Goal: Check status: Check status

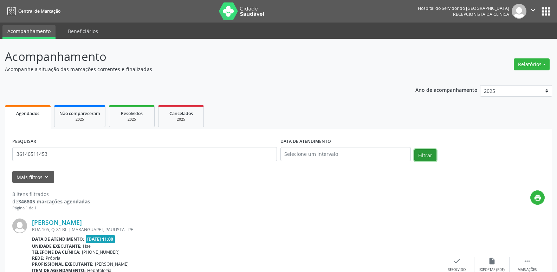
click at [422, 155] on button "Filtrar" at bounding box center [425, 155] width 22 height 12
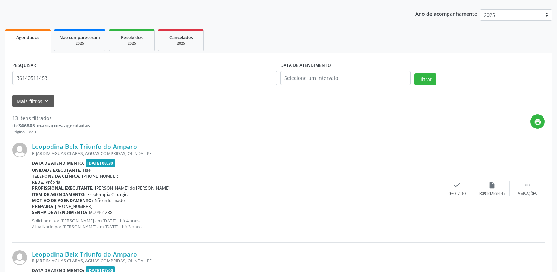
scroll to position [141, 0]
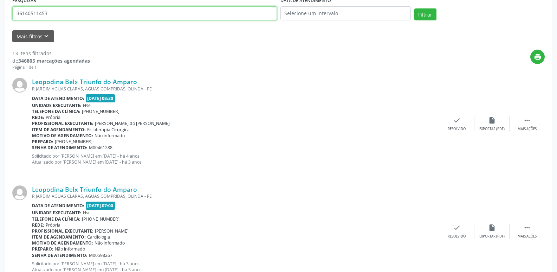
click at [414, 8] on button "Filtrar" at bounding box center [425, 14] width 22 height 12
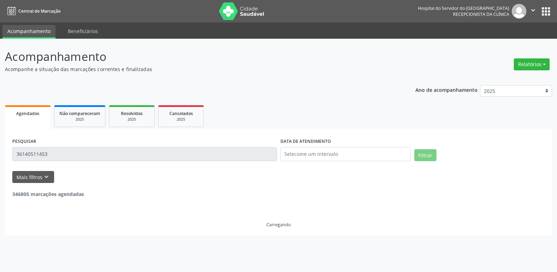
scroll to position [0, 0]
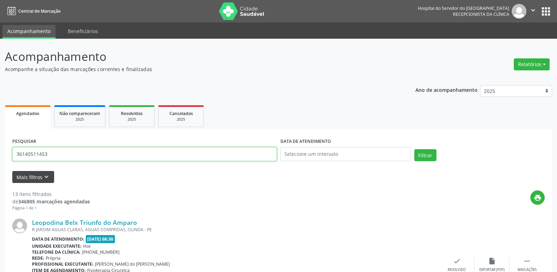
drag, startPoint x: 56, startPoint y: 154, endPoint x: 16, endPoint y: 170, distance: 43.3
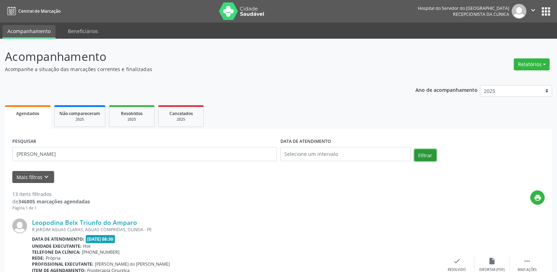
click at [426, 155] on button "Filtrar" at bounding box center [425, 155] width 22 height 12
click at [69, 223] on link "[PERSON_NAME]" at bounding box center [57, 222] width 50 height 8
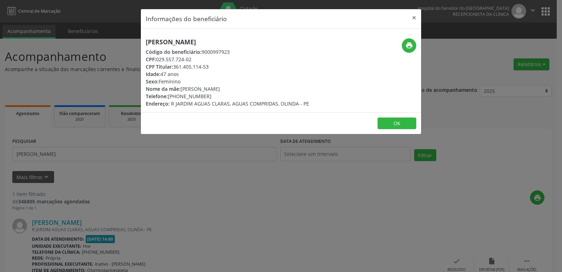
drag, startPoint x: 158, startPoint y: 59, endPoint x: 191, endPoint y: 61, distance: 33.5
click at [191, 61] on div "CPF: 029.557.724-02" at bounding box center [227, 59] width 163 height 7
copy div "029.557.724-02"
click at [414, 17] on button "×" at bounding box center [414, 17] width 14 height 17
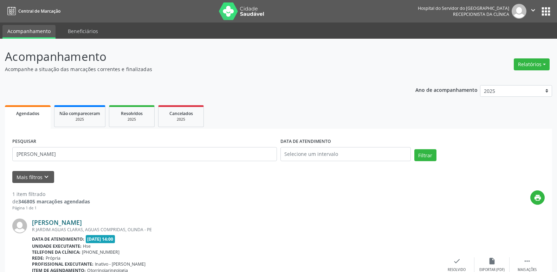
click at [66, 223] on link "[PERSON_NAME]" at bounding box center [57, 222] width 50 height 8
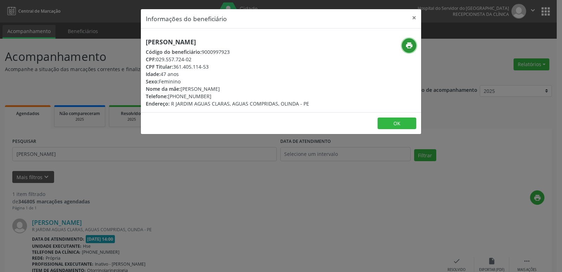
click at [409, 43] on icon "print" at bounding box center [410, 45] width 8 height 8
click at [415, 15] on button "×" at bounding box center [414, 17] width 14 height 17
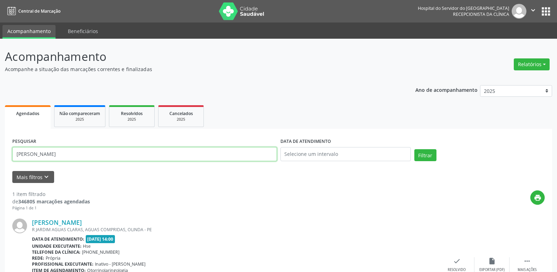
click at [78, 154] on input "[PERSON_NAME]" at bounding box center [144, 154] width 265 height 14
type input "36140511453"
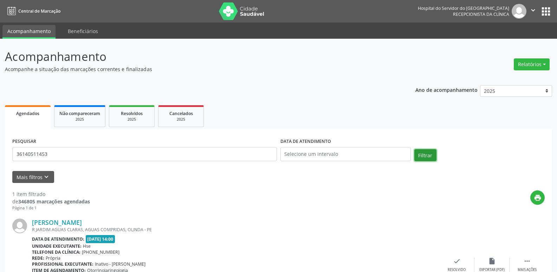
click at [430, 154] on button "Filtrar" at bounding box center [425, 155] width 22 height 12
click at [79, 224] on link "Leopodina Belx Triunfo do Amparo" at bounding box center [84, 222] width 105 height 8
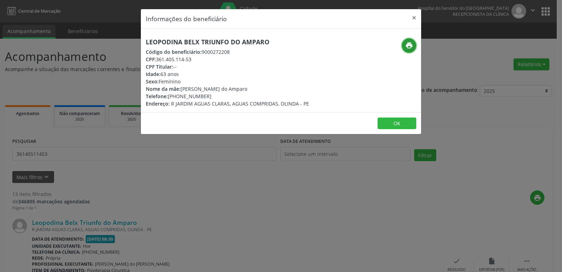
click at [407, 46] on icon "print" at bounding box center [410, 45] width 8 height 8
click at [413, 19] on button "×" at bounding box center [414, 17] width 14 height 17
